Goal: Task Accomplishment & Management: Complete application form

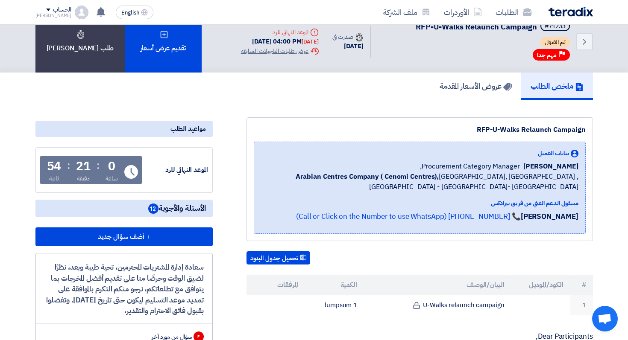
scroll to position [18, 0]
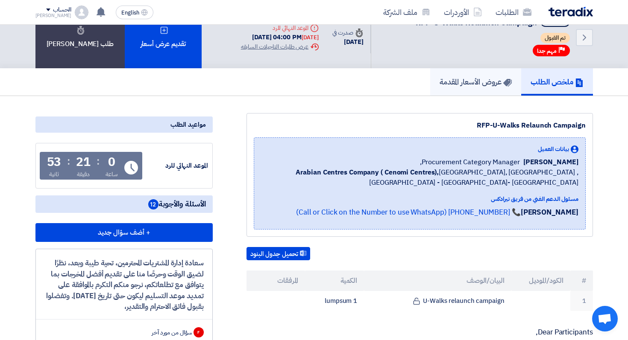
click at [485, 88] on link "عروض الأسعار المقدمة" at bounding box center [475, 81] width 91 height 27
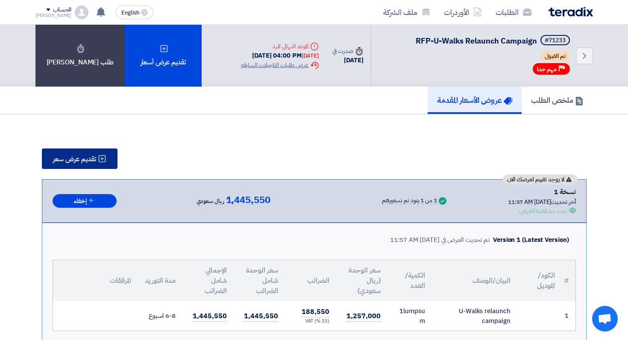
click at [73, 156] on span "تقديم عرض سعر" at bounding box center [74, 159] width 43 height 7
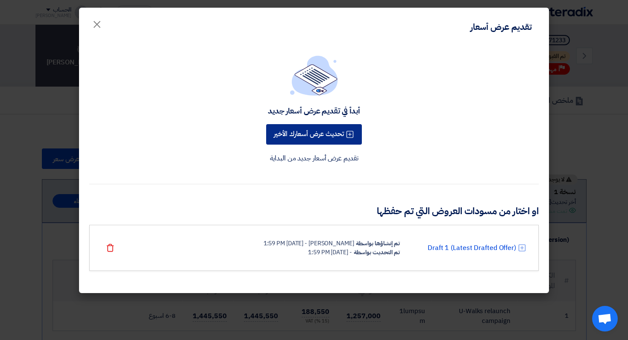
click at [316, 133] on button "تحديث عرض أسعارك الأخير" at bounding box center [314, 134] width 96 height 20
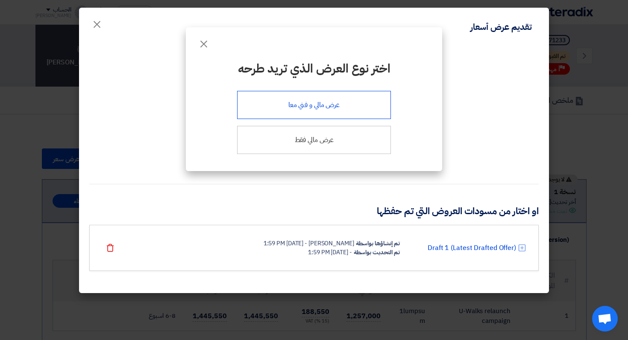
click at [337, 113] on div "عرض مالي و فني معا" at bounding box center [314, 105] width 154 height 28
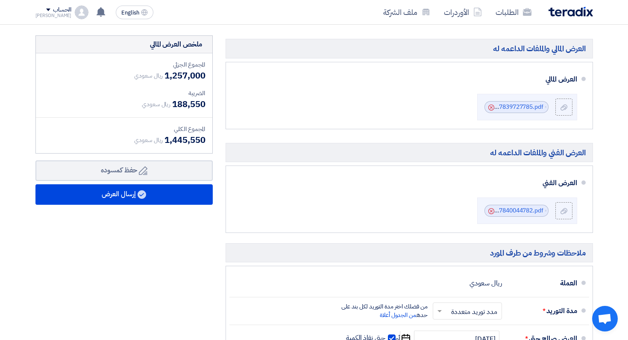
scroll to position [236, 0]
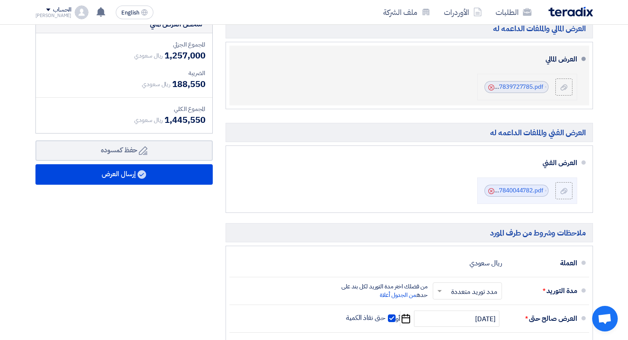
click at [490, 87] on use at bounding box center [491, 88] width 6 height 6
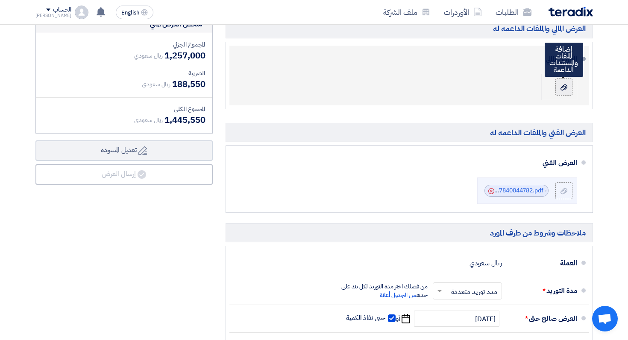
click at [570, 88] on label at bounding box center [563, 87] width 17 height 17
click at [0, 0] on input "file" at bounding box center [0, 0] width 0 height 0
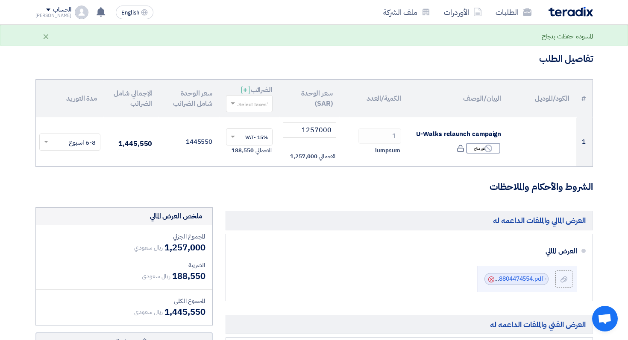
scroll to position [17, 0]
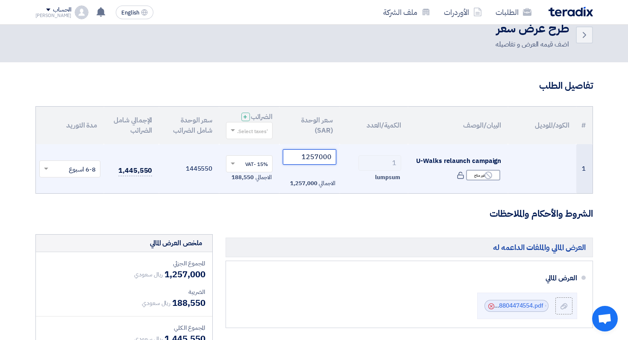
click at [321, 159] on input "1257000" at bounding box center [309, 156] width 53 height 15
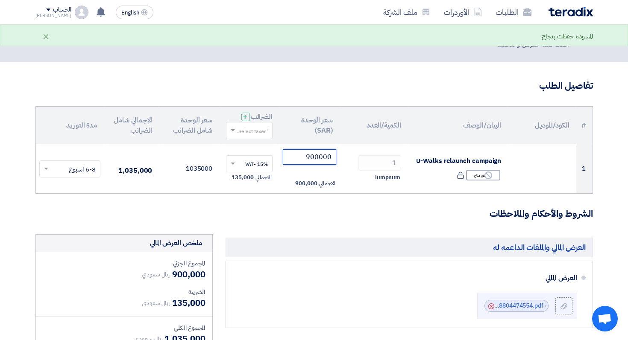
type input "900000"
click at [304, 208] on h3 "الشروط والأحكام والملاحظات" at bounding box center [313, 213] width 557 height 13
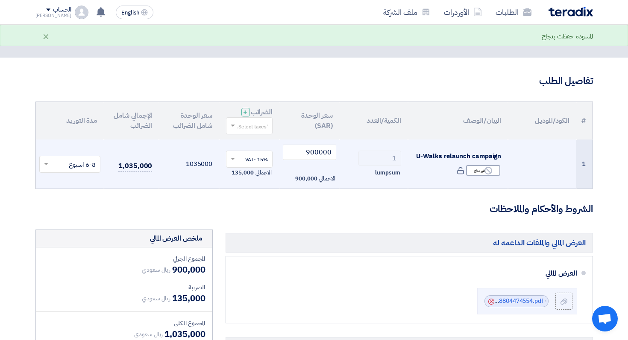
click at [75, 167] on input "text" at bounding box center [75, 165] width 44 height 14
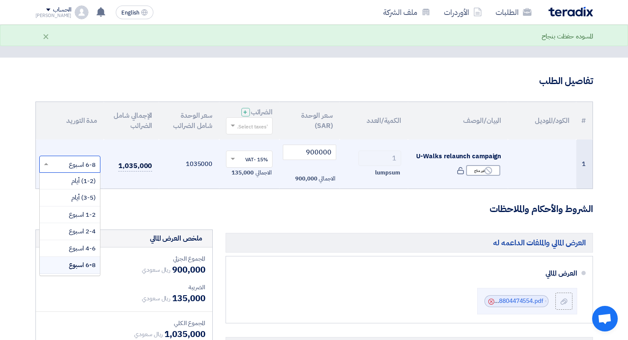
click at [73, 267] on span "6-8 اسبوع" at bounding box center [82, 264] width 27 height 9
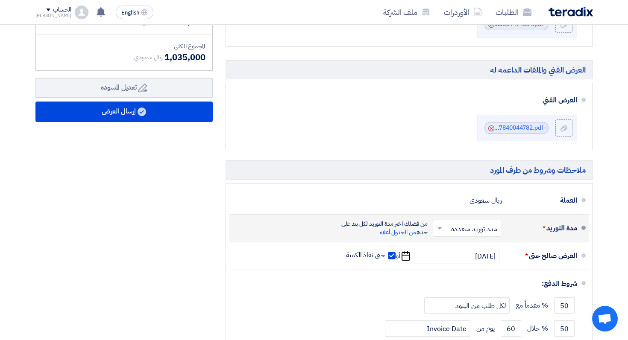
scroll to position [277, 0]
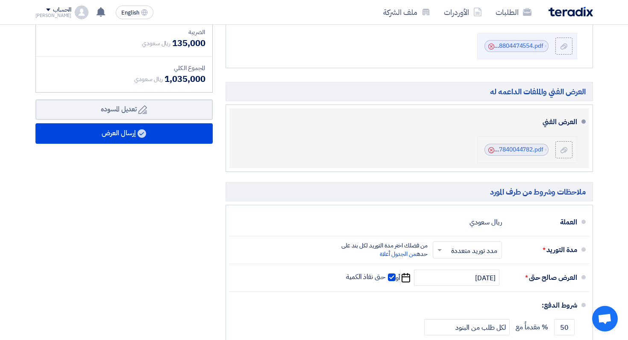
click at [491, 150] on use at bounding box center [491, 150] width 6 height 6
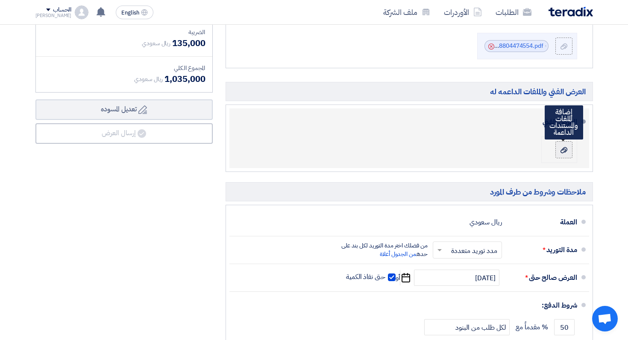
click at [563, 147] on icon at bounding box center [563, 150] width 7 height 7
click at [0, 0] on input "file" at bounding box center [0, 0] width 0 height 0
click at [562, 146] on div at bounding box center [563, 150] width 10 height 9
click at [0, 0] on input "file" at bounding box center [0, 0] width 0 height 0
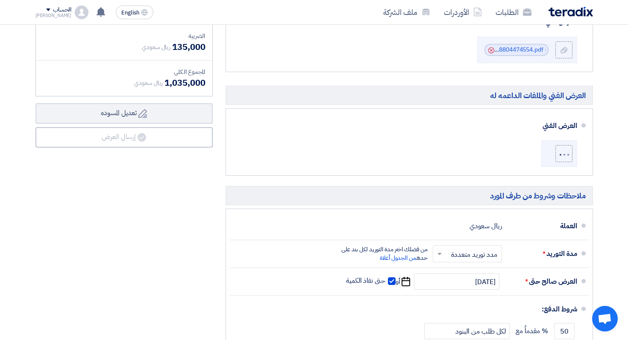
scroll to position [322, 0]
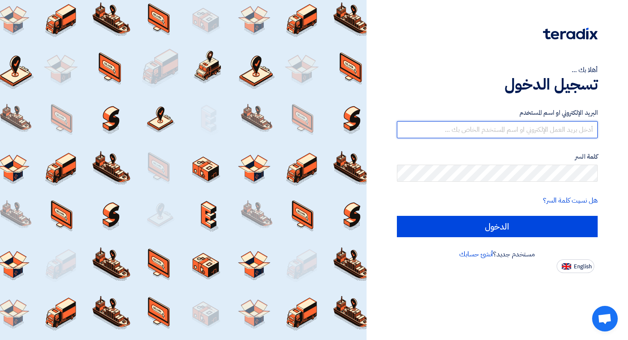
click at [566, 133] on input "text" at bounding box center [497, 129] width 201 height 17
type input "cs@swing.sa"
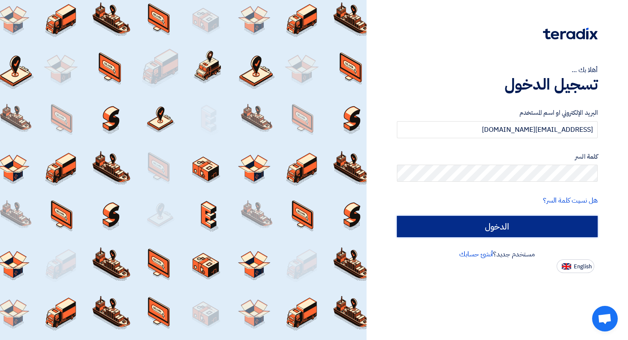
click at [509, 227] on input "الدخول" at bounding box center [497, 226] width 201 height 21
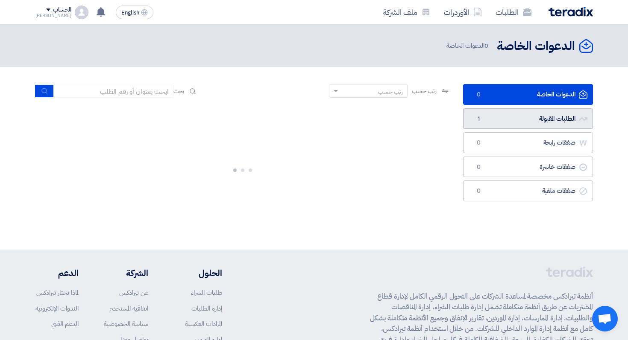
click at [533, 115] on link "الطلبات المقبولة الطلبات المقبولة 1" at bounding box center [528, 118] width 130 height 21
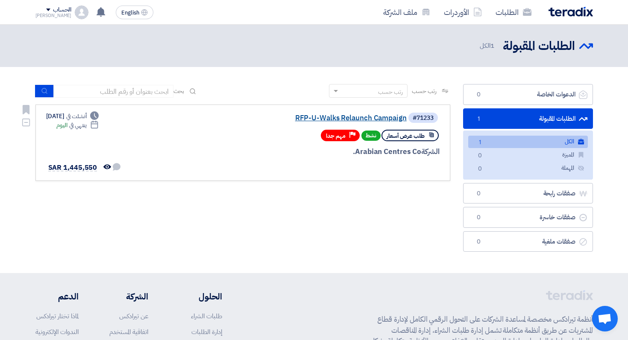
click at [379, 119] on link "RFP-U-Walks Relaunch Campaign" at bounding box center [321, 118] width 171 height 8
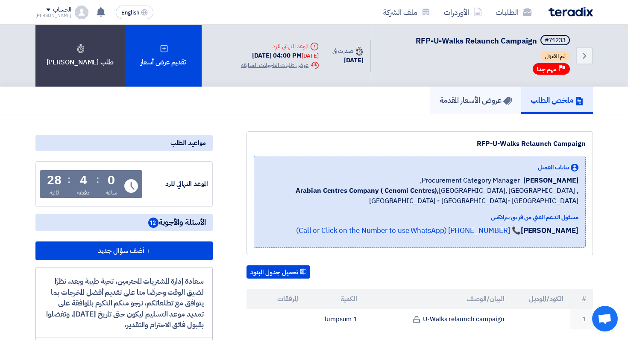
click at [459, 105] on h5 "عروض الأسعار المقدمة" at bounding box center [475, 100] width 72 height 10
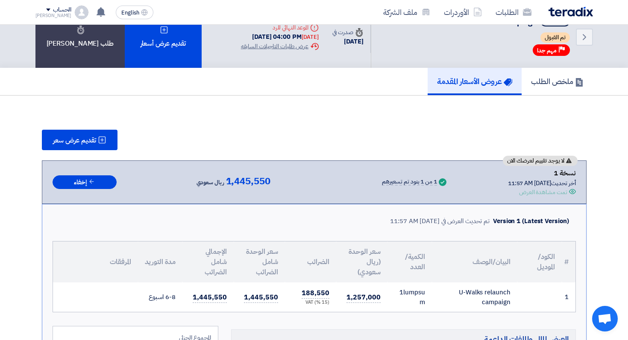
scroll to position [39, 0]
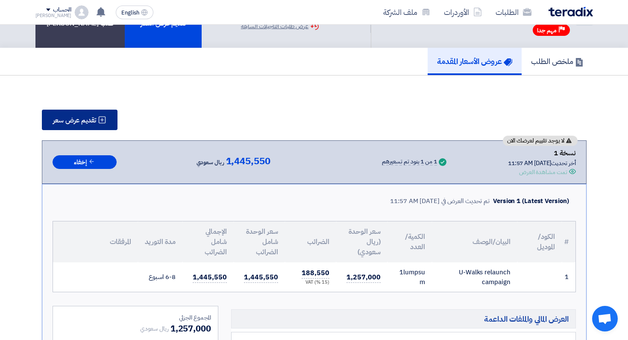
click at [72, 118] on span "تقديم عرض سعر" at bounding box center [74, 120] width 43 height 7
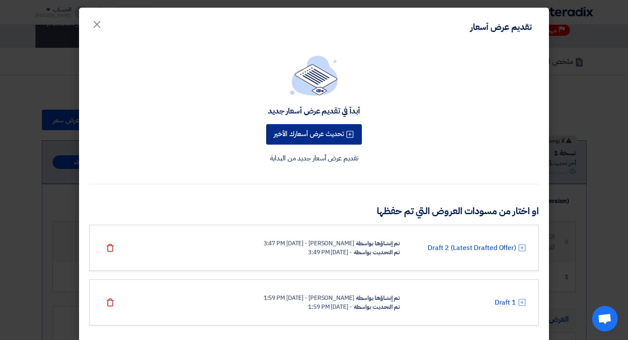
click at [320, 140] on button "تحديث عرض أسعارك الأخير" at bounding box center [314, 134] width 96 height 20
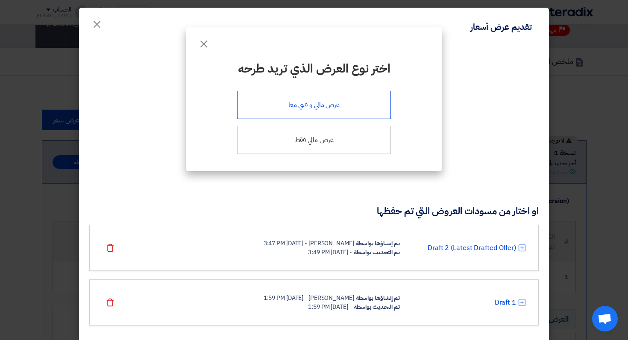
click at [335, 105] on div "عرض مالي و فني معا" at bounding box center [314, 105] width 154 height 28
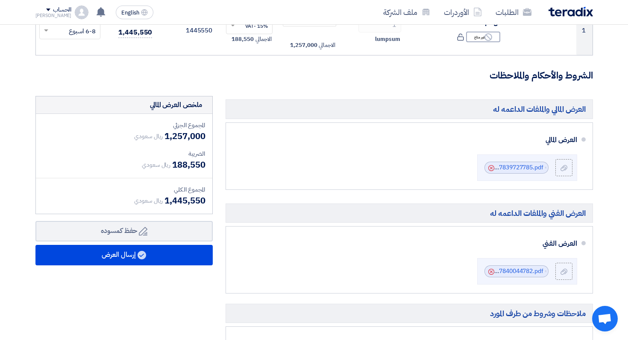
scroll to position [156, 0]
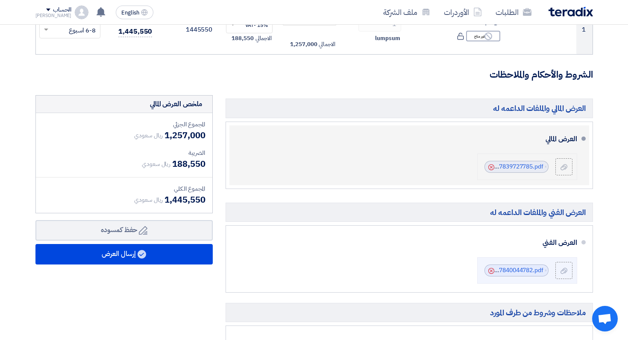
click at [490, 169] on icon "Cancel" at bounding box center [491, 167] width 6 height 6
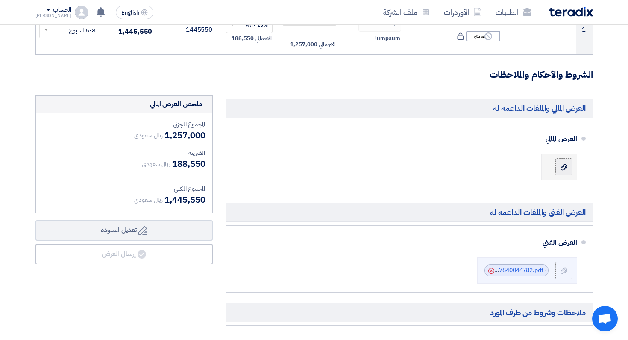
drag, startPoint x: 578, startPoint y: 171, endPoint x: 570, endPoint y: 171, distance: 8.1
click at [577, 171] on li "العرض المالي" at bounding box center [408, 156] width 359 height 60
click at [570, 171] on label at bounding box center [563, 166] width 17 height 17
click at [0, 0] on input "file" at bounding box center [0, 0] width 0 height 0
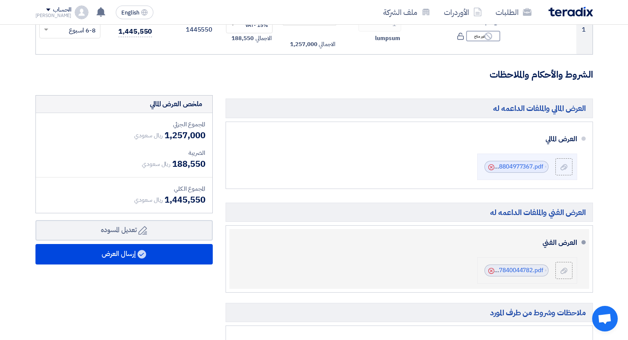
click at [489, 271] on icon "Cancel" at bounding box center [491, 271] width 6 height 6
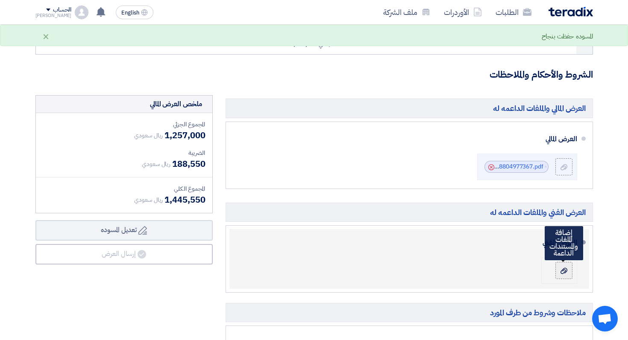
click at [566, 270] on icon at bounding box center [563, 271] width 7 height 7
click at [0, 0] on input "file" at bounding box center [0, 0] width 0 height 0
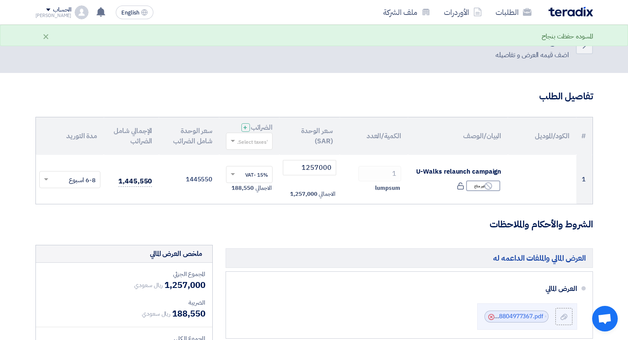
scroll to position [0, 0]
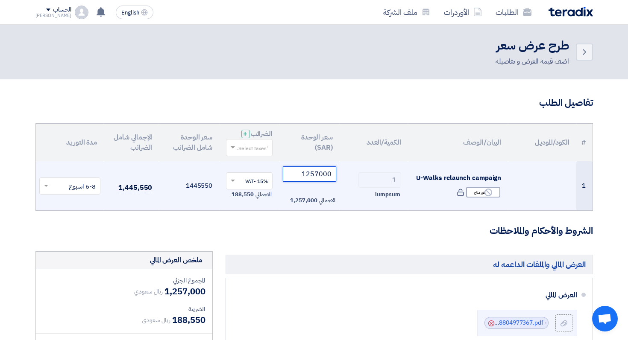
click at [306, 172] on input "1257000" at bounding box center [309, 173] width 53 height 15
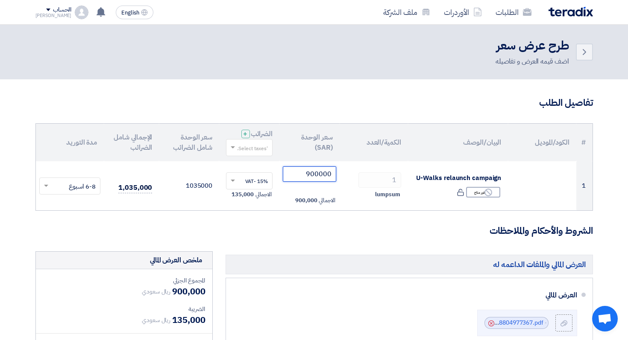
type input "900000"
click at [293, 232] on h3 "الشروط والأحكام والملاحظات" at bounding box center [313, 231] width 557 height 13
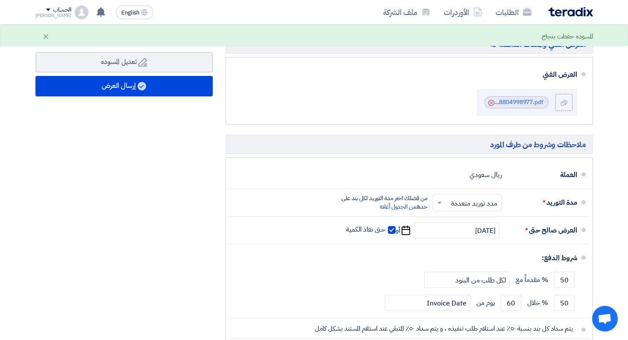
scroll to position [263, 0]
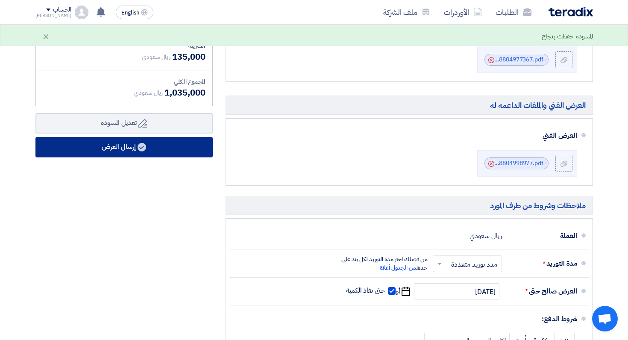
click at [117, 149] on button "إرسال العرض" at bounding box center [123, 147] width 177 height 20
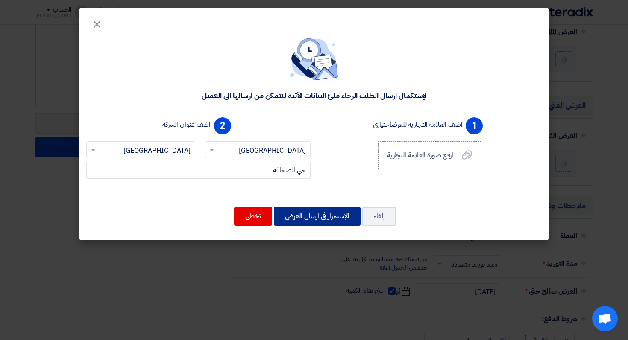
click at [311, 212] on button "الإستمرار في ارسال العرض" at bounding box center [317, 216] width 87 height 19
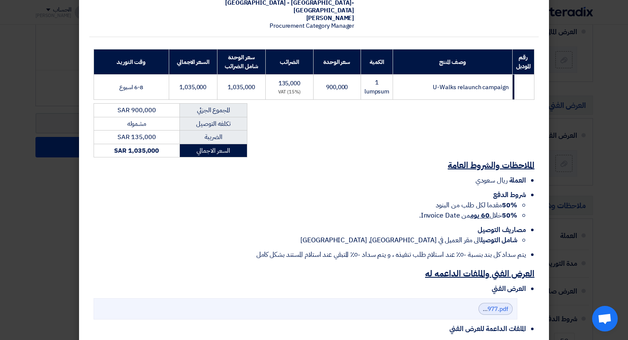
scroll to position [210, 0]
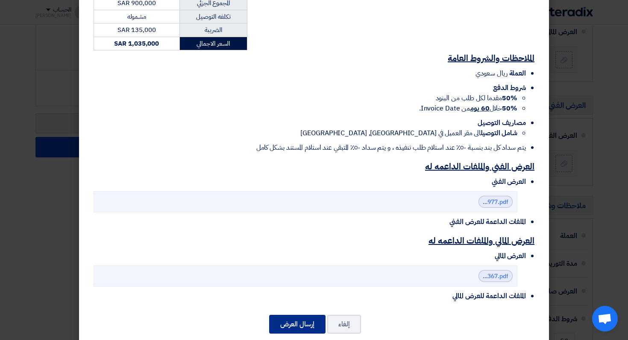
click at [300, 315] on button "إرسال العرض" at bounding box center [297, 324] width 56 height 19
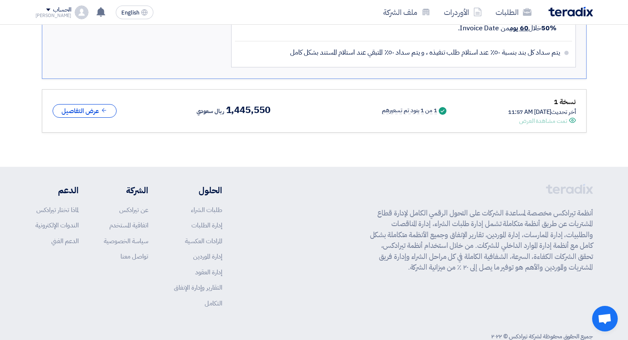
scroll to position [679, 0]
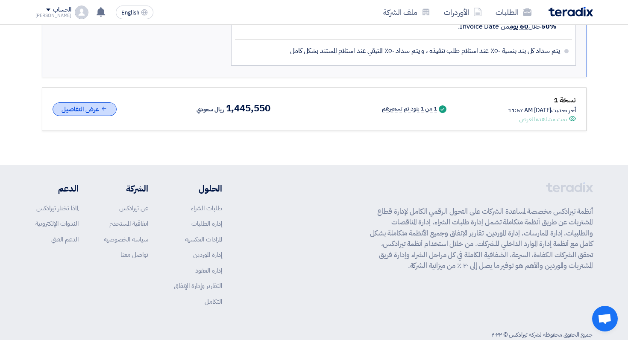
click at [93, 112] on button "عرض التفاصيل" at bounding box center [85, 109] width 64 height 14
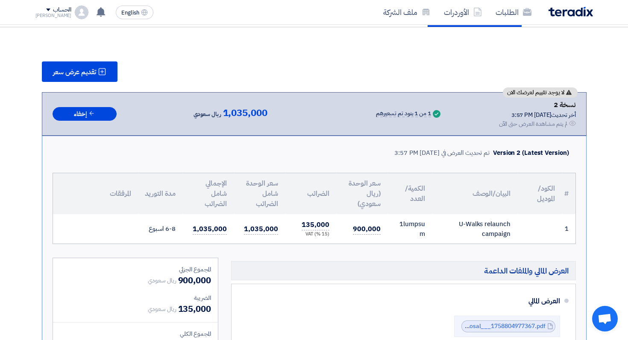
scroll to position [75, 0]
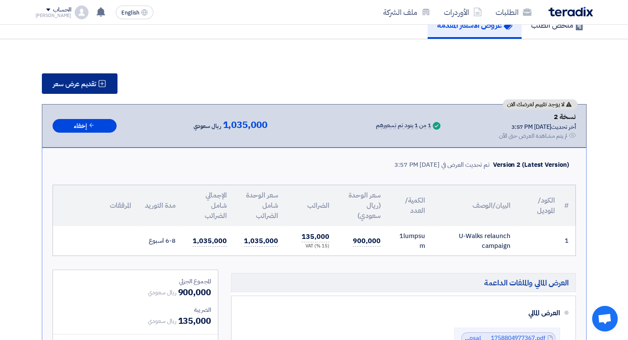
click at [76, 86] on span "تقديم عرض سعر" at bounding box center [74, 84] width 43 height 7
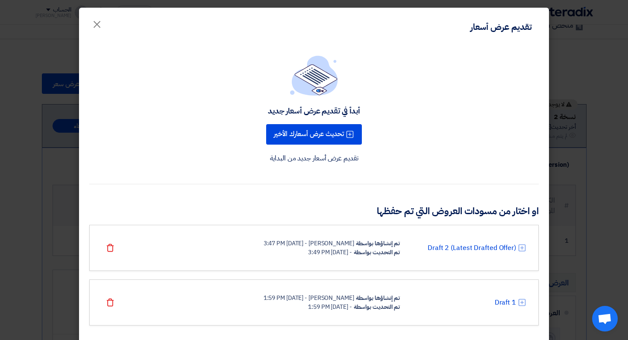
scroll to position [15, 0]
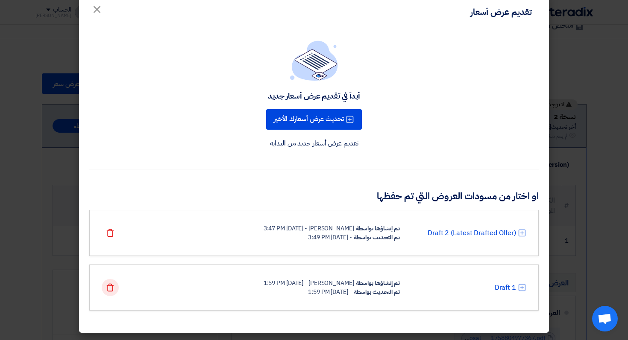
click at [109, 289] on icon "Delete" at bounding box center [110, 287] width 9 height 9
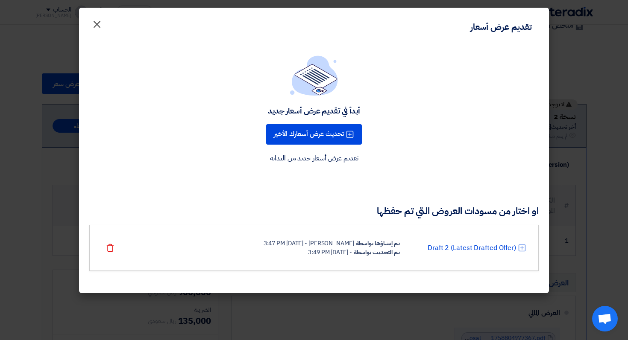
click at [97, 23] on span "×" at bounding box center [97, 24] width 10 height 26
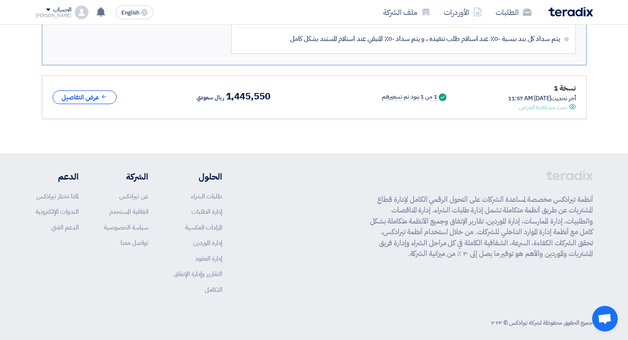
scroll to position [682, 0]
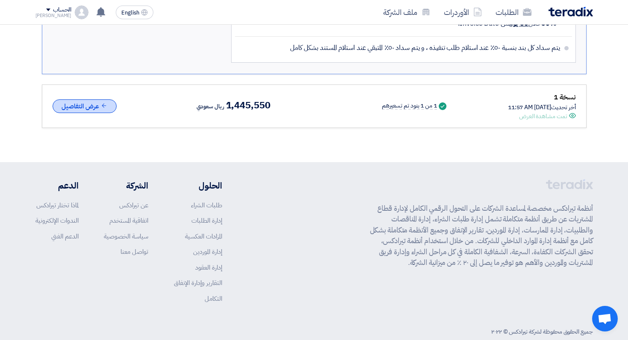
click at [80, 106] on button "عرض التفاصيل" at bounding box center [85, 106] width 64 height 14
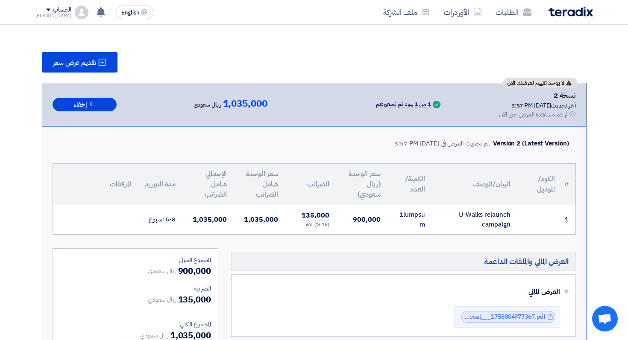
scroll to position [0, 0]
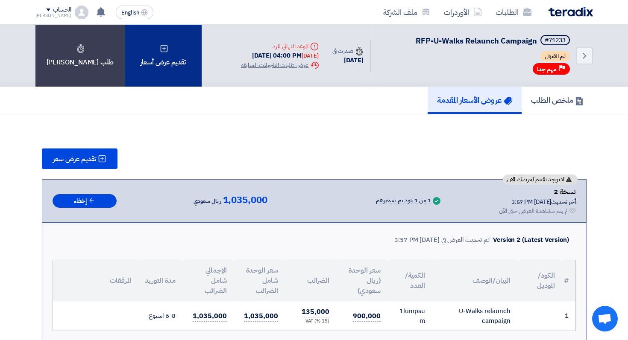
click at [152, 67] on div "تقديم عرض أسعار" at bounding box center [163, 56] width 77 height 62
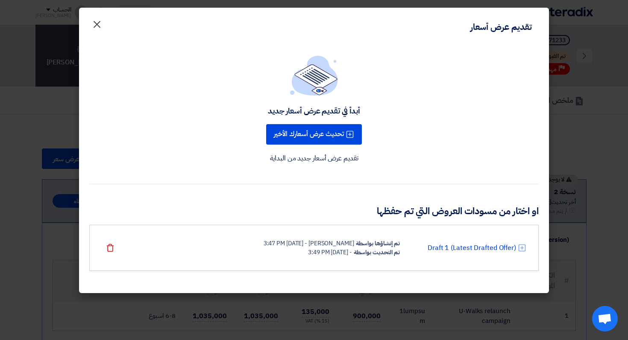
click at [101, 24] on span "×" at bounding box center [97, 24] width 10 height 26
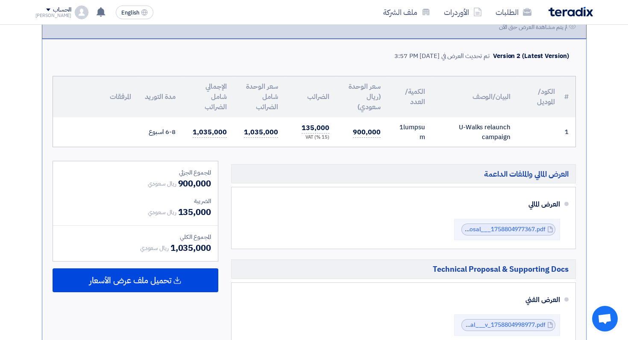
scroll to position [253, 0]
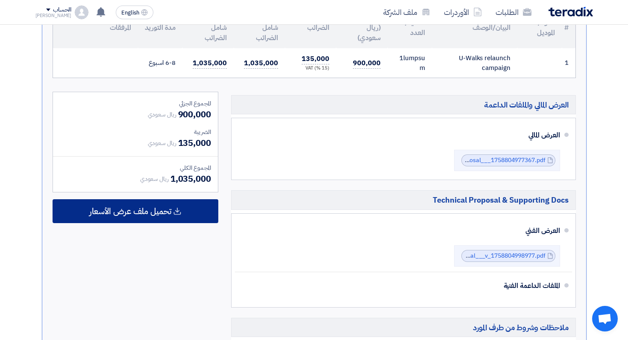
click at [130, 212] on span "تحميل ملف عرض الأسعار" at bounding box center [130, 211] width 82 height 8
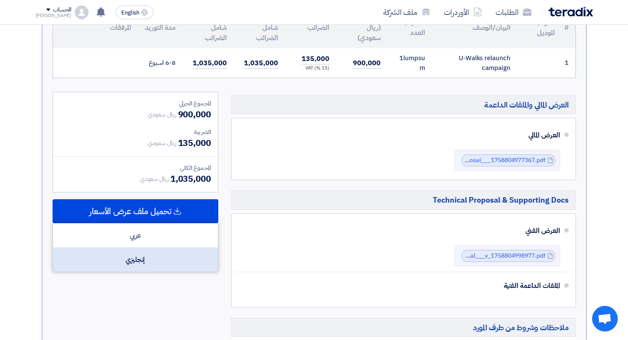
click at [128, 262] on div "إنجليزي" at bounding box center [135, 260] width 165 height 24
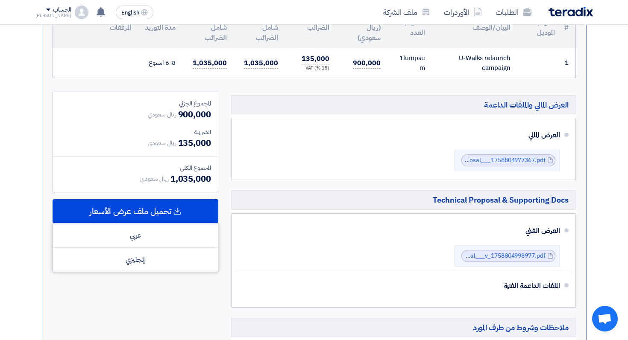
scroll to position [251, 0]
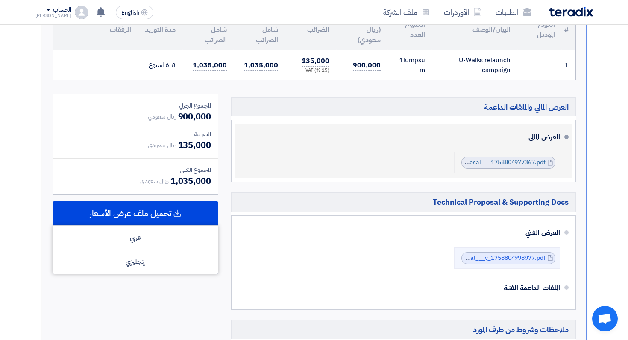
click at [511, 160] on link "Cenomi_Centers__UWalk_Relaunch_Campaign__Financial_Proposal___1758804977367.pdf" at bounding box center [419, 162] width 251 height 9
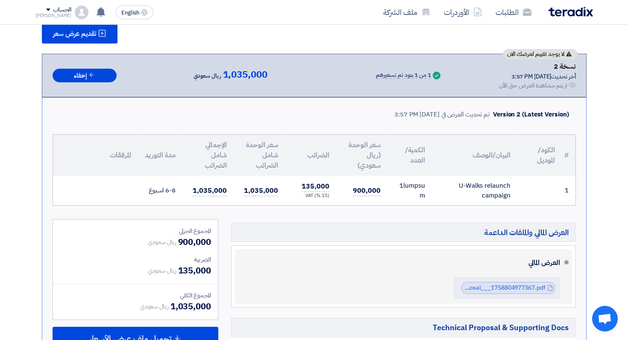
scroll to position [126, 0]
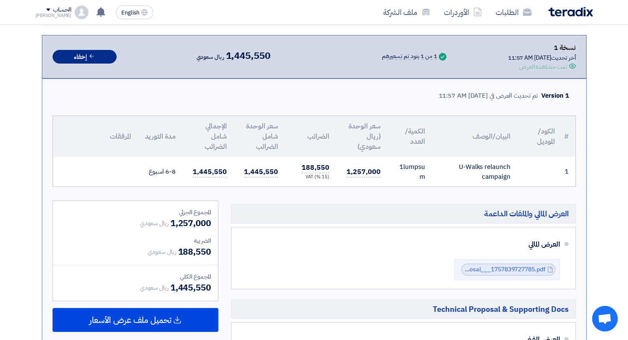
click at [85, 55] on button "إخفاء" at bounding box center [85, 57] width 64 height 14
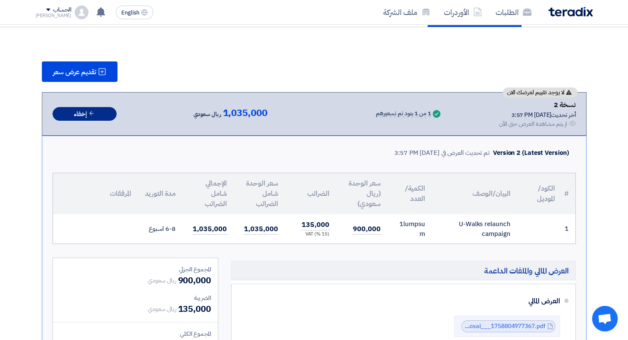
click at [97, 117] on button "إخفاء" at bounding box center [85, 114] width 64 height 14
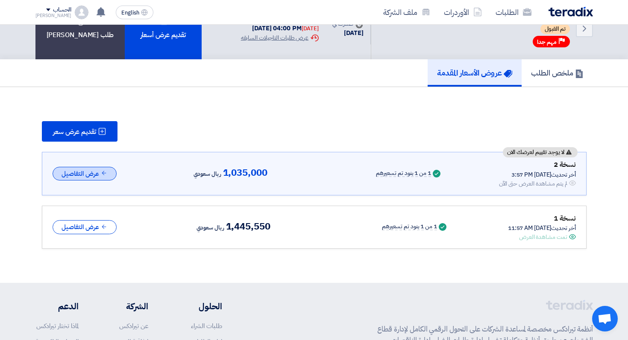
scroll to position [0, 0]
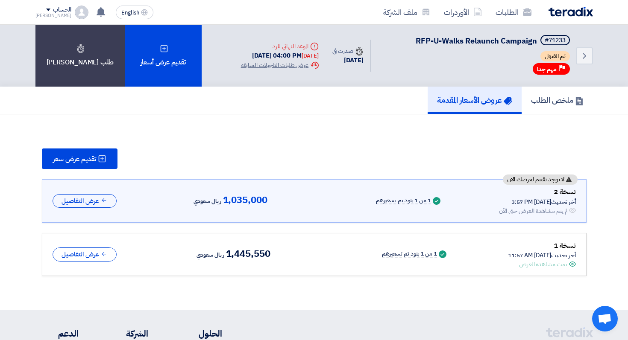
click at [478, 42] on span "RFP-U-Walks Relaunch Campaign" at bounding box center [475, 41] width 121 height 12
click at [590, 52] on link "Back" at bounding box center [583, 55] width 17 height 17
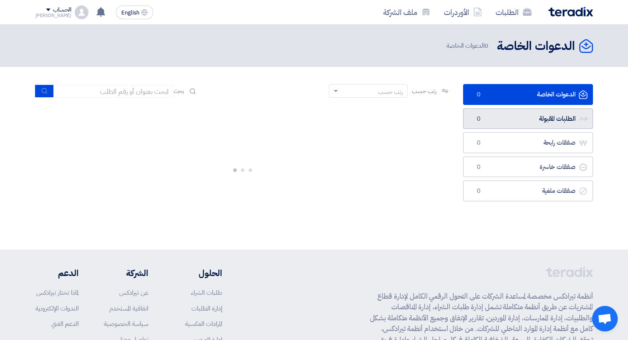
click at [502, 122] on link "الطلبات المقبولة الطلبات المقبولة 0" at bounding box center [528, 118] width 130 height 21
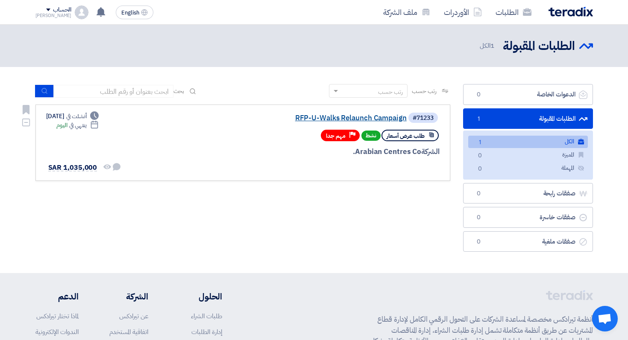
click at [345, 120] on link "RFP-U-Walks Relaunch Campaign" at bounding box center [321, 118] width 171 height 8
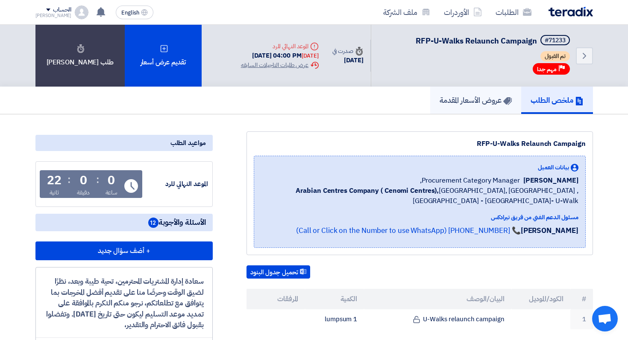
click at [465, 105] on h5 "عروض الأسعار المقدمة" at bounding box center [475, 100] width 72 height 10
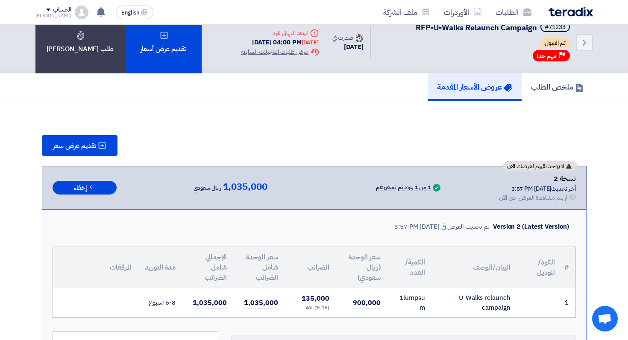
scroll to position [22, 0]
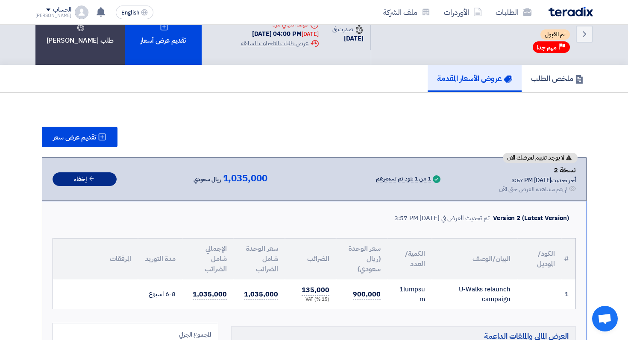
click at [100, 179] on button "إخفاء" at bounding box center [85, 179] width 64 height 14
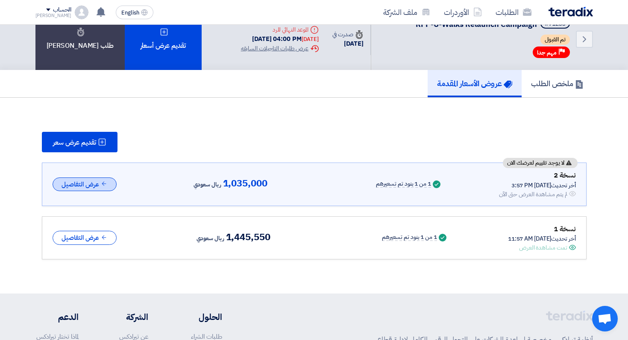
scroll to position [11, 0]
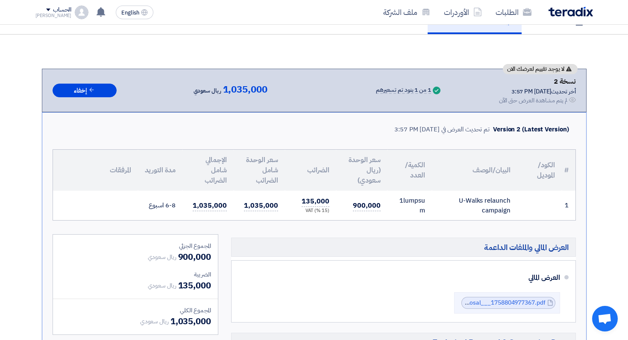
scroll to position [105, 0]
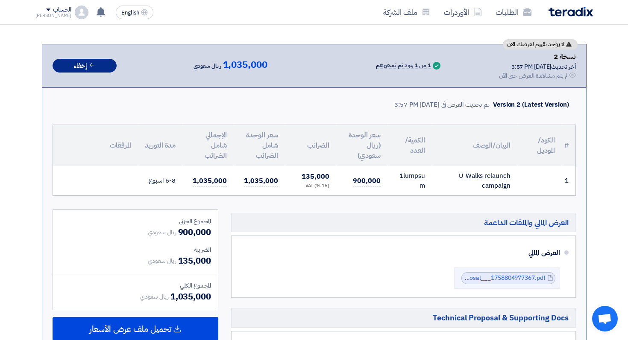
click at [79, 67] on button "إخفاء" at bounding box center [85, 66] width 64 height 14
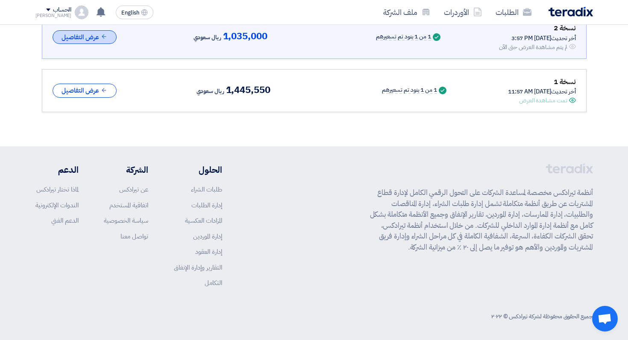
scroll to position [0, 0]
